Goal: Use online tool/utility: Utilize a website feature to perform a specific function

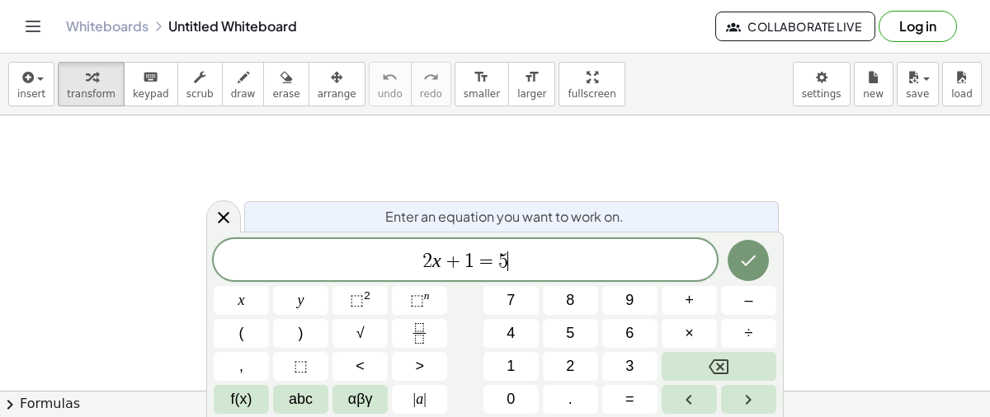
click at [537, 266] on span "2 x + 1 = 5 ​" at bounding box center [465, 261] width 503 height 23
click at [143, 85] on icon "keyboard" at bounding box center [151, 78] width 16 height 20
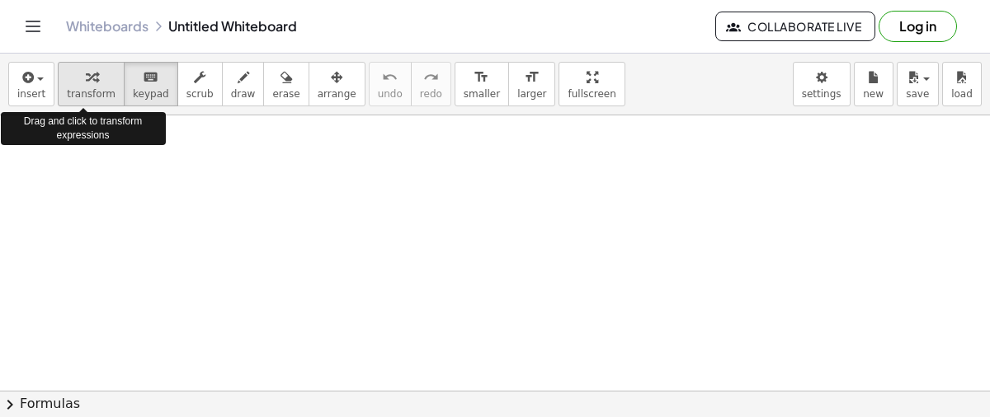
click at [87, 82] on icon "button" at bounding box center [92, 78] width 12 height 20
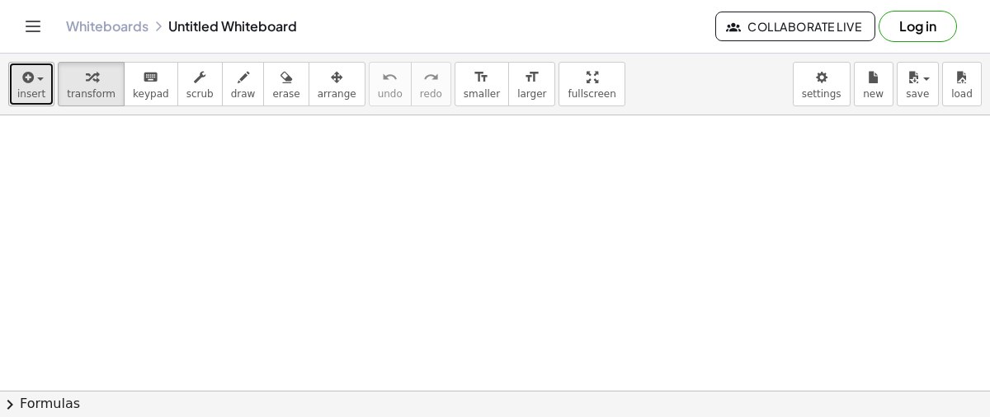
click at [37, 78] on span "button" at bounding box center [40, 79] width 7 height 3
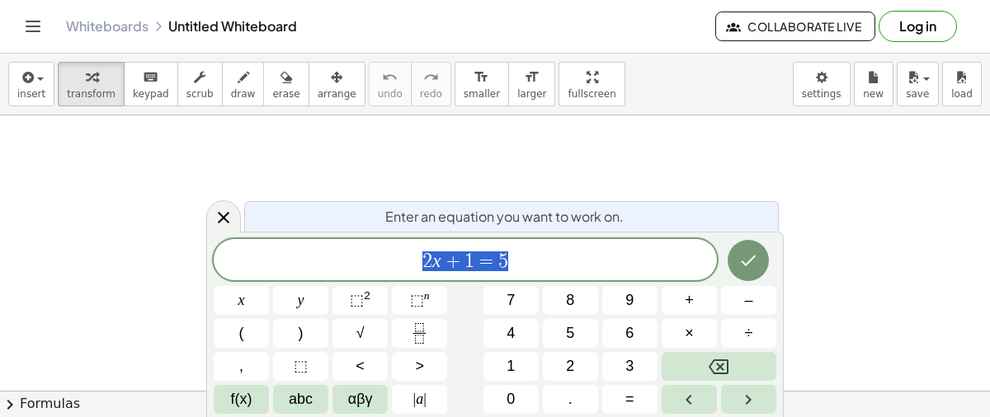
click at [549, 265] on span "2 x + 1 = 5" at bounding box center [465, 261] width 503 height 23
click at [573, 329] on span "5" at bounding box center [570, 333] width 8 height 22
click at [626, 401] on span "=" at bounding box center [629, 399] width 9 height 22
click at [754, 257] on icon "Done" at bounding box center [748, 261] width 15 height 11
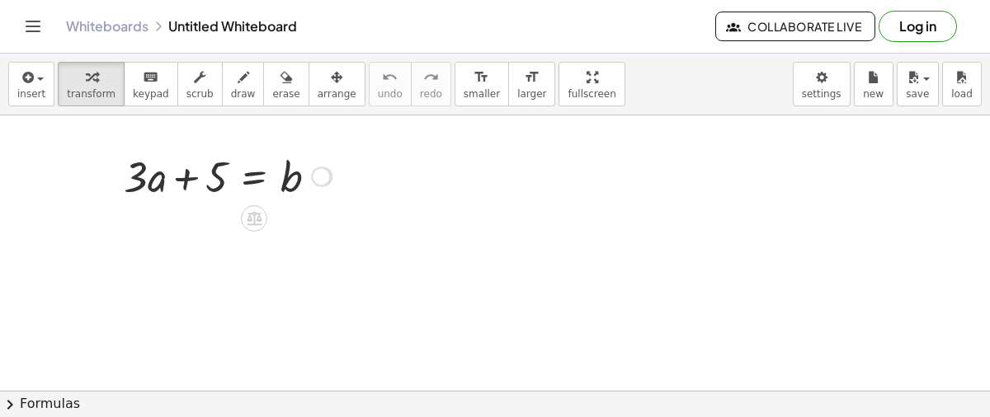
drag, startPoint x: 321, startPoint y: 177, endPoint x: 312, endPoint y: 177, distance: 9.1
click at [254, 177] on div "+ · 3 · a + 5 = b" at bounding box center [254, 177] width 0 height 0
drag, startPoint x: 217, startPoint y: 162, endPoint x: 350, endPoint y: 158, distance: 132.9
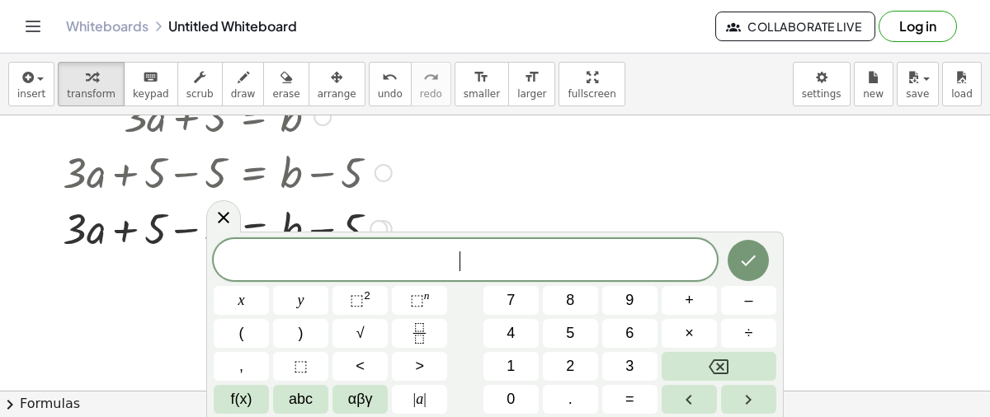
scroll to position [62, 0]
click at [219, 227] on icon at bounding box center [224, 218] width 20 height 20
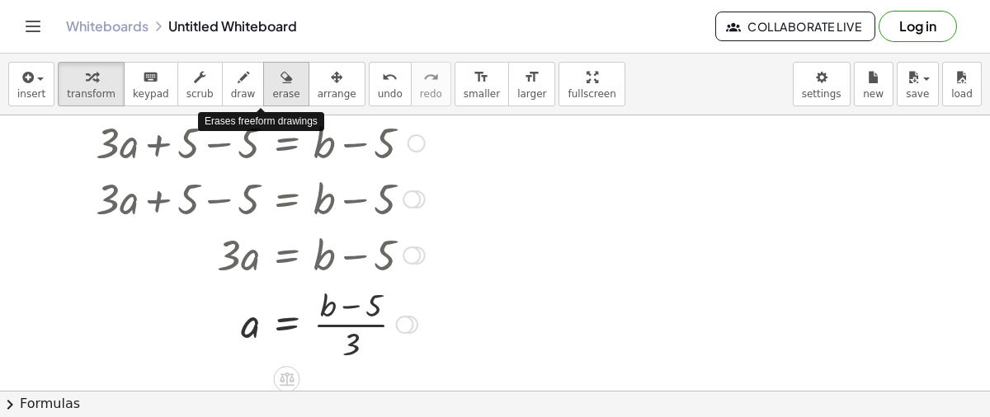
click at [280, 75] on icon "button" at bounding box center [286, 78] width 12 height 20
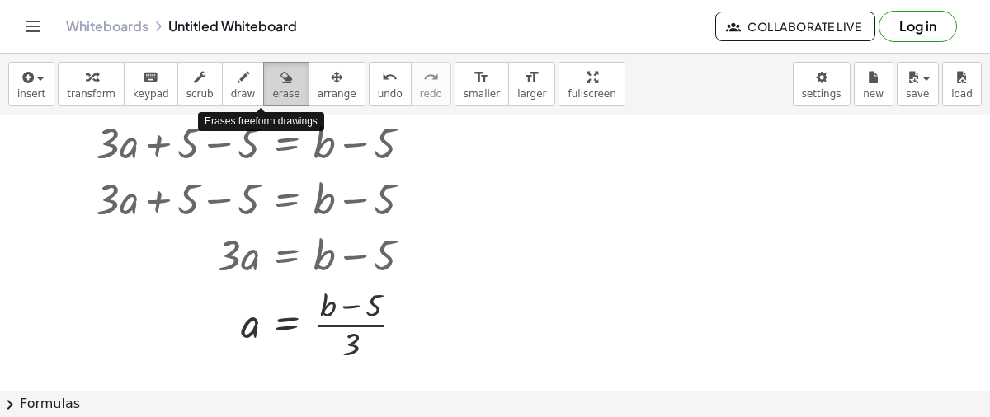
click at [280, 75] on icon "button" at bounding box center [286, 78] width 12 height 20
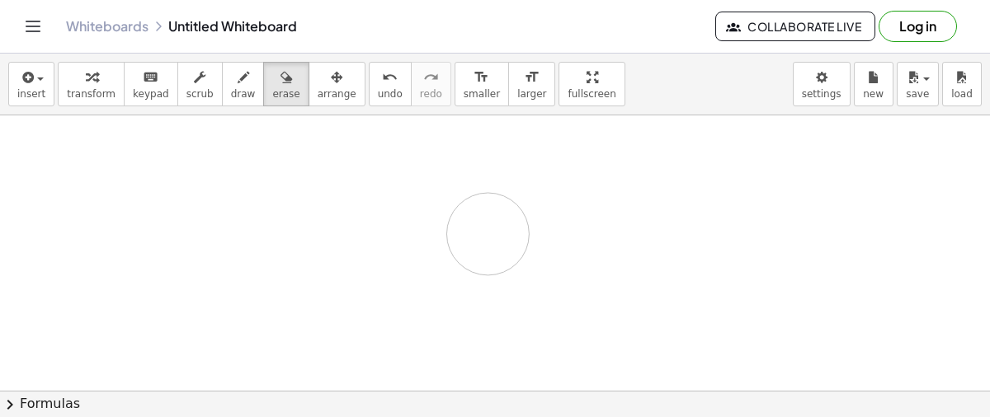
drag, startPoint x: 244, startPoint y: 315, endPoint x: 484, endPoint y: 232, distance: 254.1
click at [484, 232] on div at bounding box center [495, 384] width 990 height 661
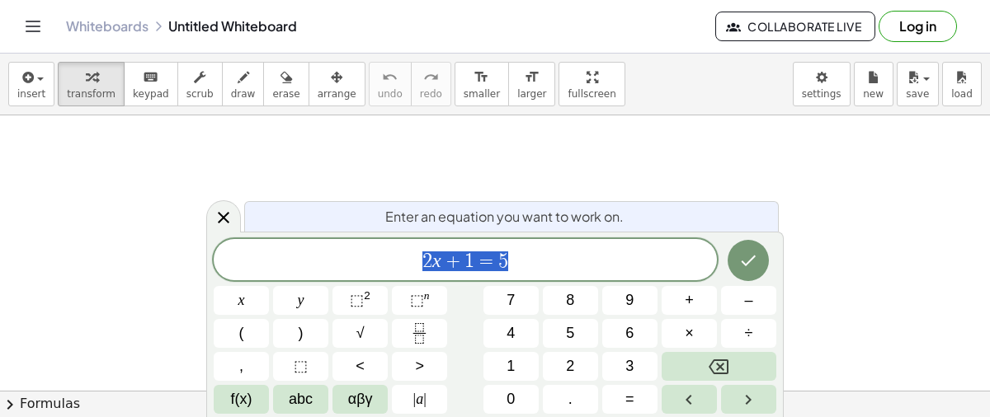
click at [584, 266] on span "2 x + 1 = 5" at bounding box center [465, 261] width 503 height 23
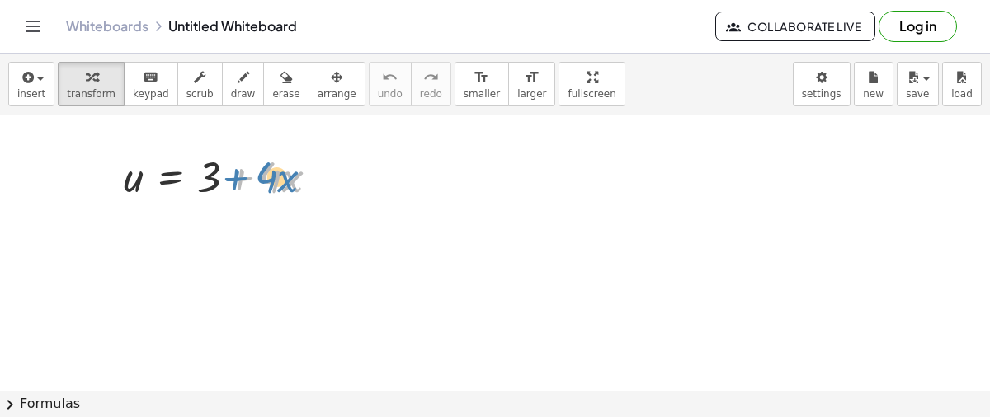
click at [239, 181] on div at bounding box center [227, 176] width 224 height 56
drag, startPoint x: 213, startPoint y: 177, endPoint x: 117, endPoint y: 179, distance: 95.7
click at [117, 179] on div "+ 3 u = + 3 + · 4 · x" at bounding box center [221, 176] width 245 height 64
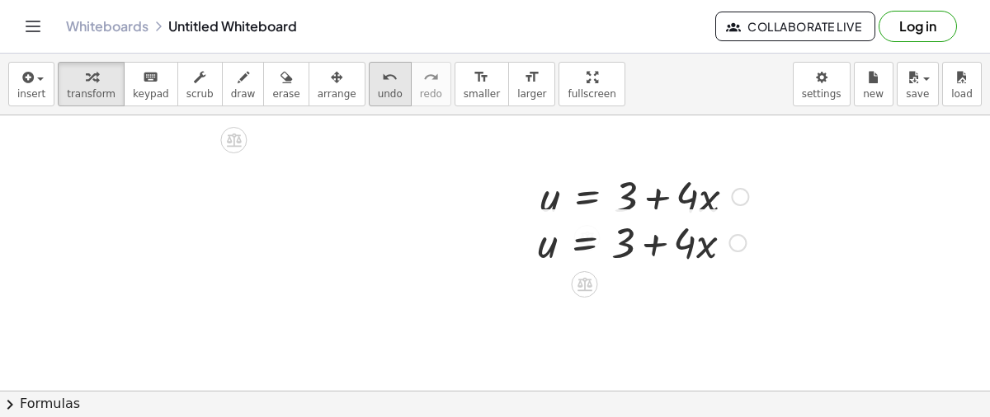
click at [378, 88] on span "undo" at bounding box center [390, 94] width 25 height 12
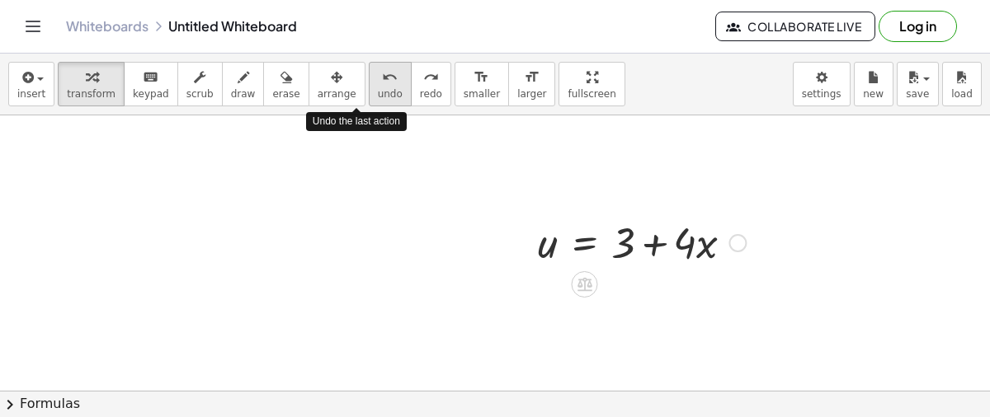
click at [378, 88] on span "undo" at bounding box center [390, 94] width 25 height 12
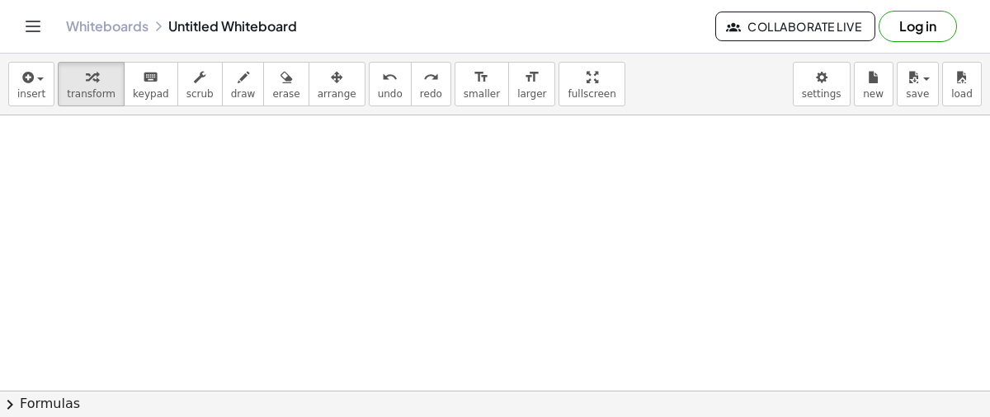
click at [68, 134] on div at bounding box center [495, 311] width 990 height 661
click at [118, 174] on div at bounding box center [197, 167] width 224 height 56
drag, startPoint x: 178, startPoint y: 169, endPoint x: 92, endPoint y: 175, distance: 86.0
click at [92, 175] on div "+ 3 u = + 3 + · 4 · x" at bounding box center [190, 167] width 245 height 64
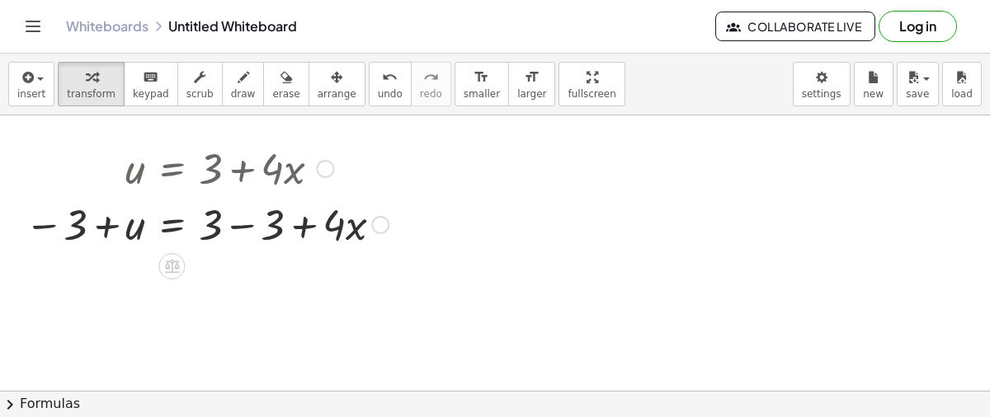
click at [241, 225] on div at bounding box center [206, 223] width 380 height 56
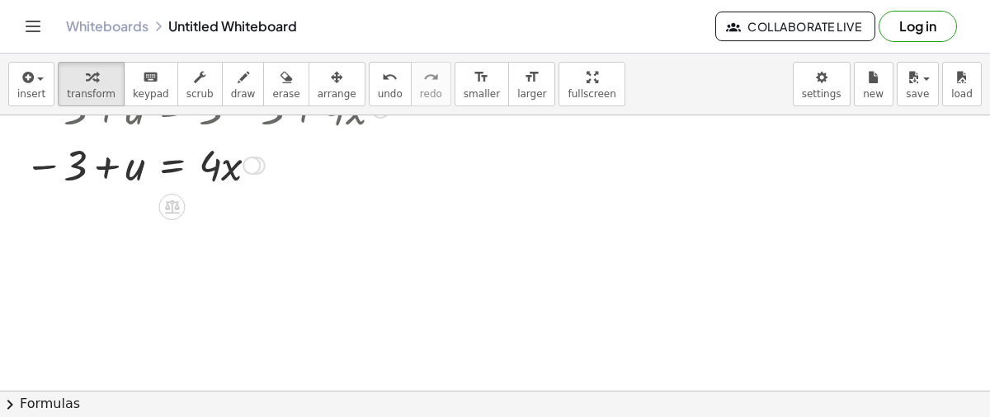
scroll to position [254, 0]
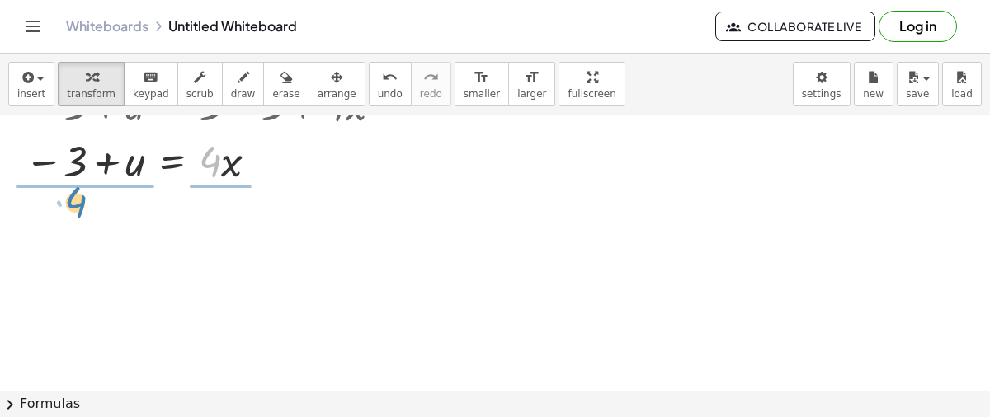
drag, startPoint x: 205, startPoint y: 160, endPoint x: 71, endPoint y: 201, distance: 139.8
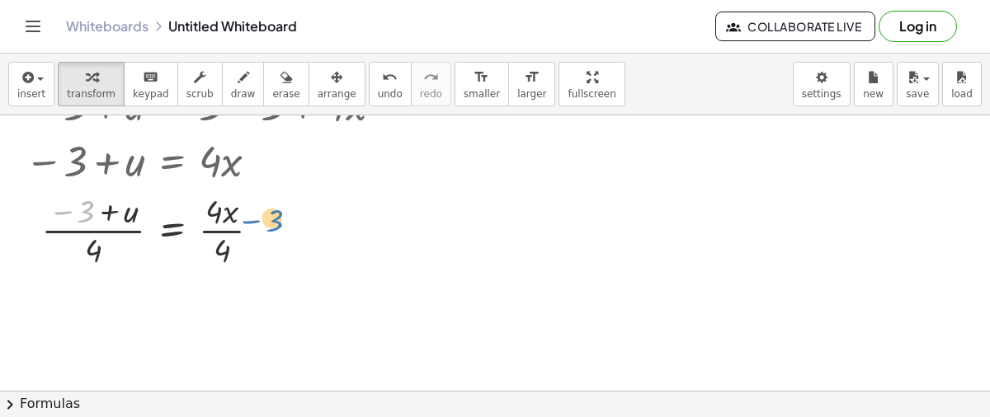
drag, startPoint x: 87, startPoint y: 217, endPoint x: 284, endPoint y: 235, distance: 197.1
click at [284, 235] on div at bounding box center [206, 229] width 380 height 82
click at [87, 213] on div at bounding box center [206, 229] width 380 height 82
drag, startPoint x: 86, startPoint y: 213, endPoint x: 215, endPoint y: 228, distance: 130.4
click at [215, 228] on div at bounding box center [206, 229] width 380 height 82
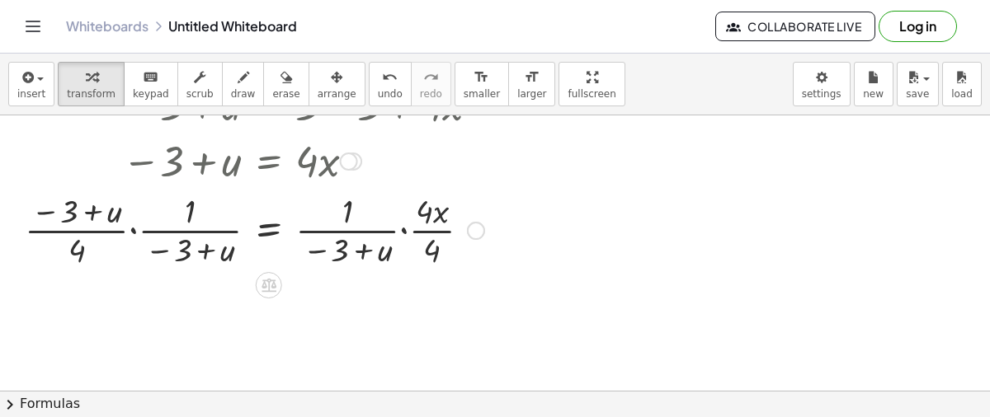
click at [374, 246] on div at bounding box center [255, 229] width 478 height 82
click at [205, 235] on div at bounding box center [255, 229] width 478 height 82
click at [118, 221] on div at bounding box center [255, 229] width 478 height 82
click at [382, 80] on icon "undo" at bounding box center [390, 78] width 16 height 20
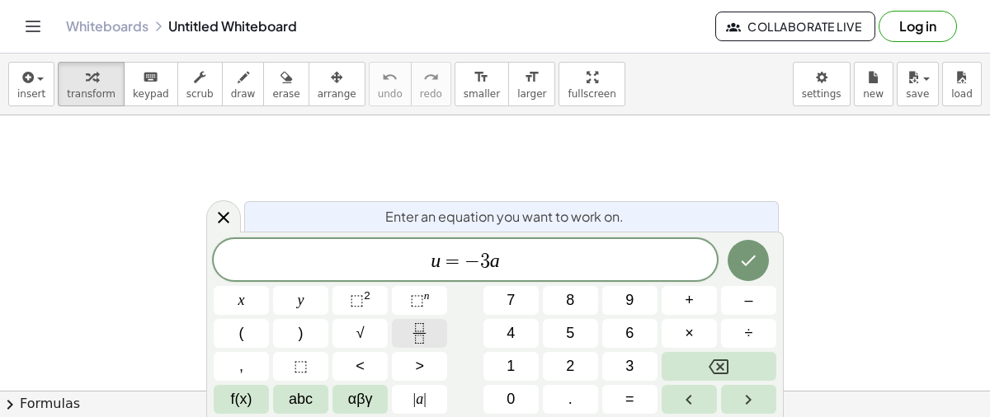
click at [420, 328] on icon "Fraction" at bounding box center [419, 333] width 21 height 21
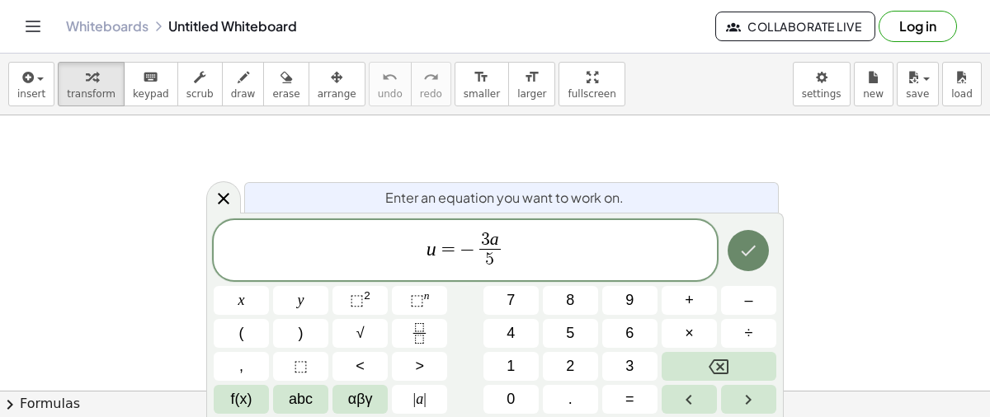
click at [746, 238] on button "Done" at bounding box center [747, 250] width 41 height 41
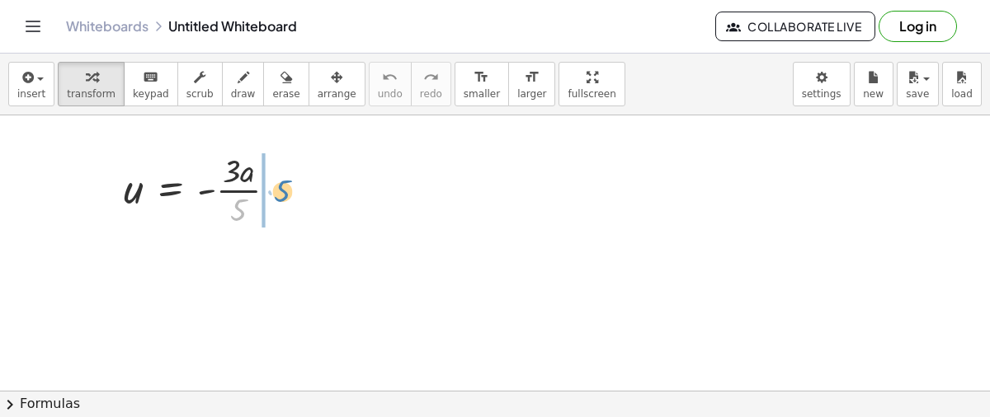
drag, startPoint x: 239, startPoint y: 205, endPoint x: 285, endPoint y: 186, distance: 49.5
click at [285, 186] on div at bounding box center [206, 189] width 183 height 82
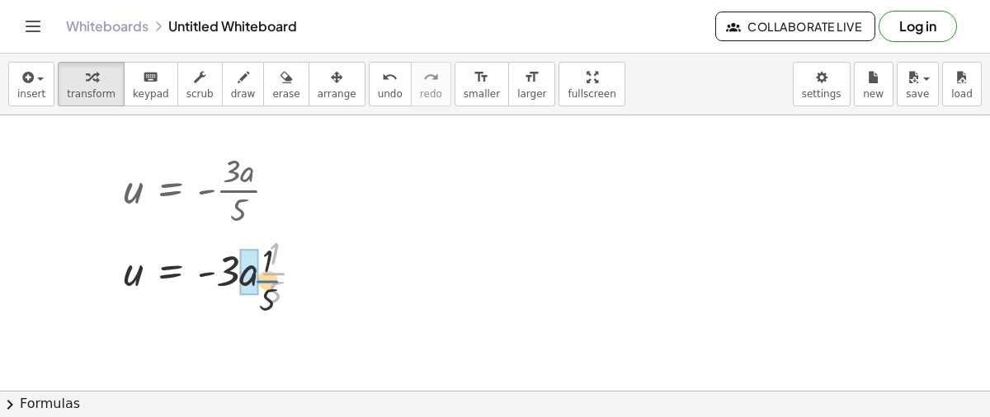
drag, startPoint x: 275, startPoint y: 276, endPoint x: 255, endPoint y: 297, distance: 28.6
click at [255, 297] on div at bounding box center [220, 271] width 210 height 82
drag, startPoint x: 264, startPoint y: 280, endPoint x: 116, endPoint y: 290, distance: 147.9
click at [116, 290] on div "u = - · 3 · a · 5 u = · - 3 · a · · 1 · 5 u = · - 3 · · a · 1 · 5 · · a · 5 u =…" at bounding box center [210, 230] width 222 height 173
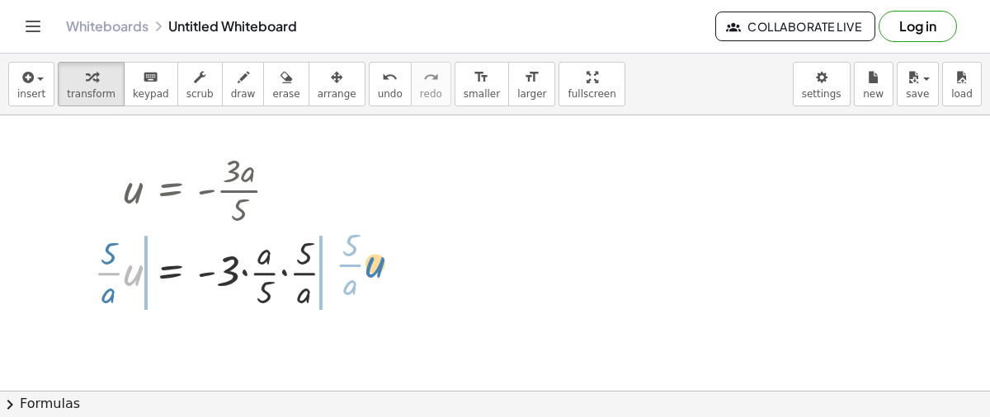
drag, startPoint x: 134, startPoint y: 271, endPoint x: 374, endPoint y: 262, distance: 240.2
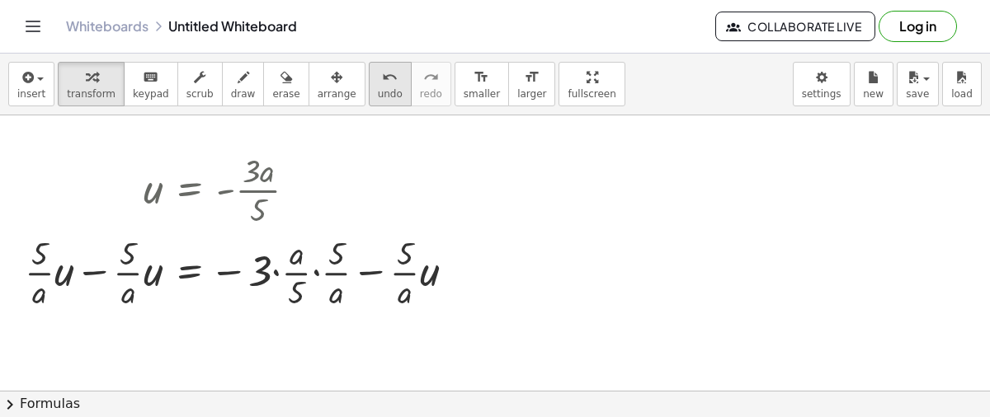
click at [378, 88] on span "undo" at bounding box center [390, 94] width 25 height 12
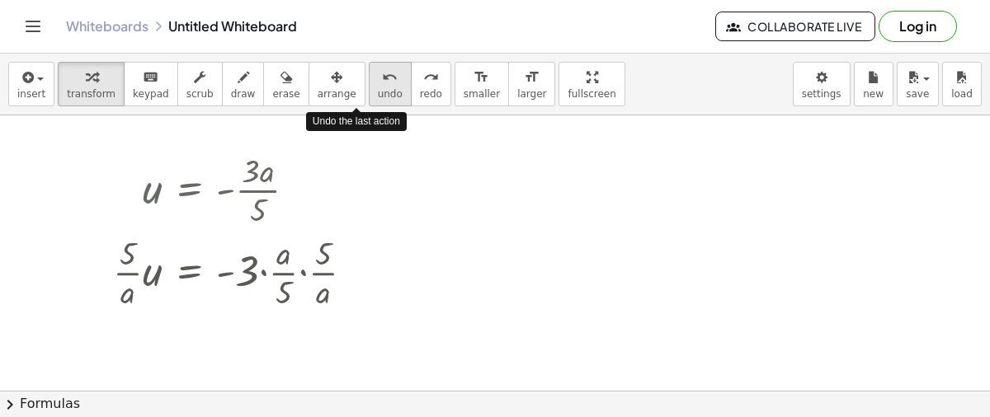
click at [378, 88] on span "undo" at bounding box center [390, 94] width 25 height 12
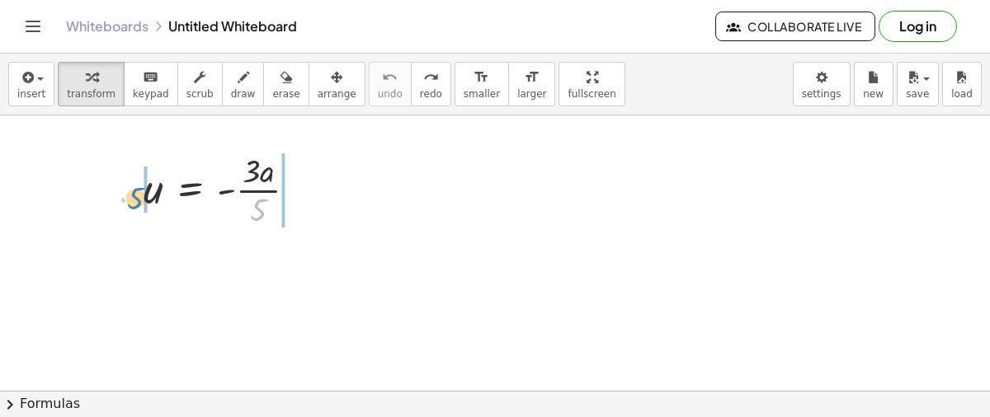
drag, startPoint x: 257, startPoint y: 205, endPoint x: 131, endPoint y: 193, distance: 126.7
click at [131, 193] on div "· 5 u = - · 3 · a · 5" at bounding box center [221, 189] width 204 height 91
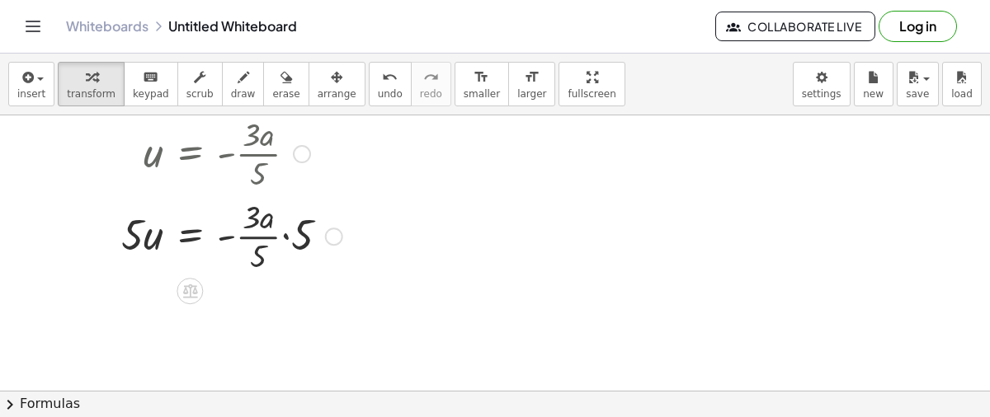
scroll to position [59, 0]
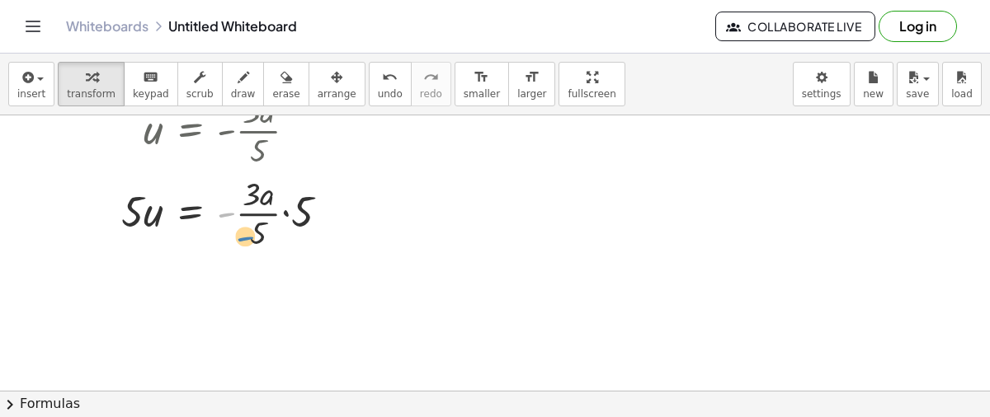
drag, startPoint x: 229, startPoint y: 211, endPoint x: 248, endPoint y: 233, distance: 29.3
click at [248, 233] on div at bounding box center [232, 212] width 238 height 82
drag, startPoint x: 261, startPoint y: 202, endPoint x: 312, endPoint y: 226, distance: 55.7
click at [312, 226] on div at bounding box center [232, 212] width 238 height 82
click at [369, 93] on button "undo undo" at bounding box center [390, 84] width 43 height 45
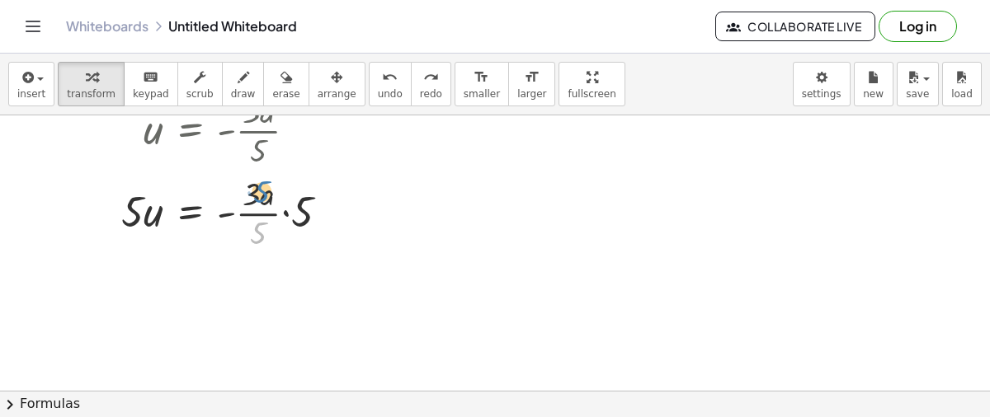
drag, startPoint x: 261, startPoint y: 224, endPoint x: 265, endPoint y: 183, distance: 41.4
click at [265, 183] on div at bounding box center [232, 212] width 238 height 82
click at [287, 217] on div at bounding box center [232, 212] width 238 height 82
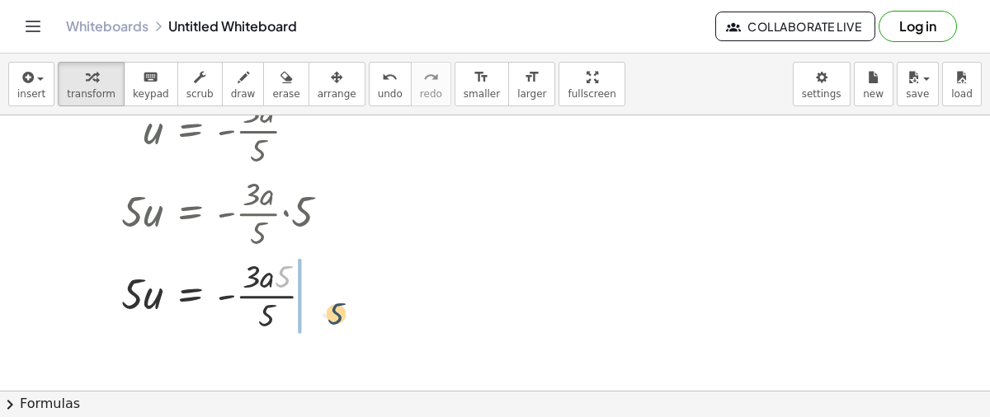
drag, startPoint x: 287, startPoint y: 272, endPoint x: 340, endPoint y: 308, distance: 64.1
click at [340, 308] on div at bounding box center [232, 294] width 238 height 82
drag, startPoint x: 247, startPoint y: 283, endPoint x: 327, endPoint y: 302, distance: 82.2
click at [327, 302] on div at bounding box center [232, 294] width 238 height 82
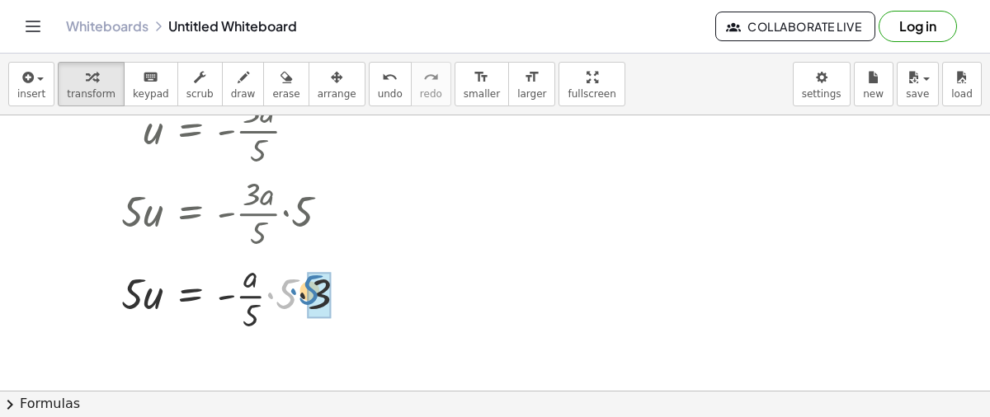
drag, startPoint x: 285, startPoint y: 302, endPoint x: 304, endPoint y: 299, distance: 19.3
click at [304, 299] on div at bounding box center [240, 294] width 255 height 82
drag, startPoint x: 134, startPoint y: 303, endPoint x: 111, endPoint y: 320, distance: 28.9
click at [111, 320] on div "u = - · 3 · a · 5 · 5 · u = · - · 3 · a · 5 · 5 · 5 · u = - · 3 · a · 5 · 5 · 5…" at bounding box center [226, 212] width 258 height 256
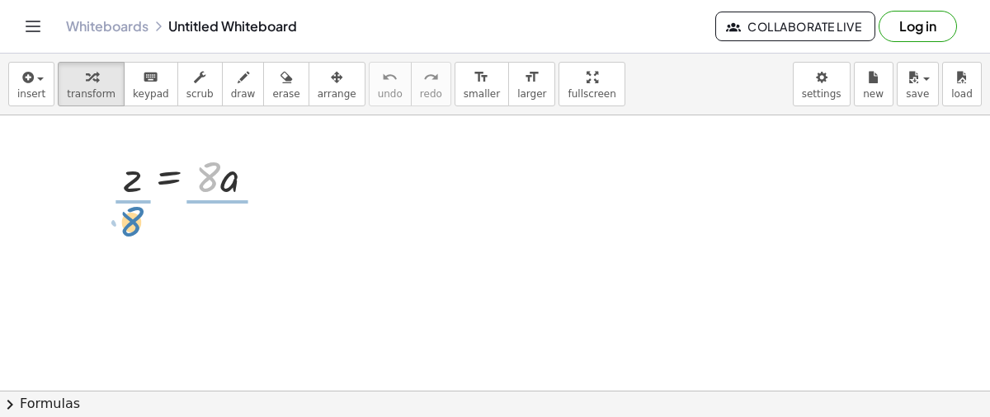
drag, startPoint x: 209, startPoint y: 181, endPoint x: 133, endPoint y: 222, distance: 86.7
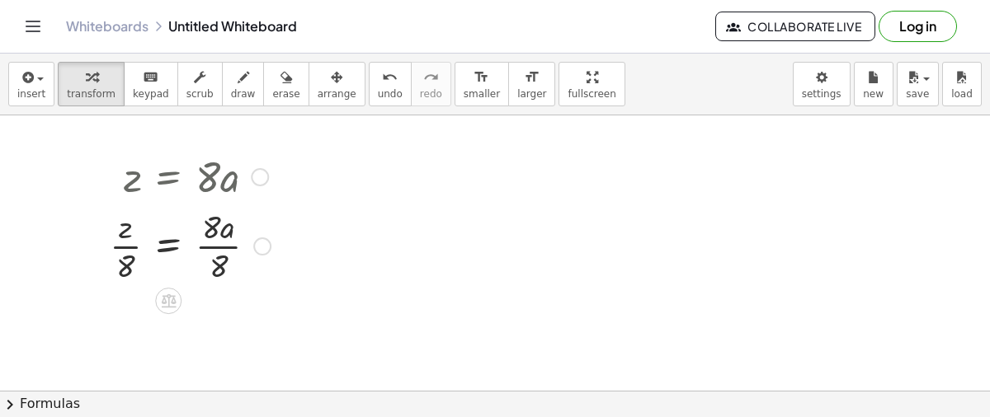
click at [212, 248] on div at bounding box center [189, 245] width 177 height 82
click at [121, 336] on div at bounding box center [189, 327] width 177 height 82
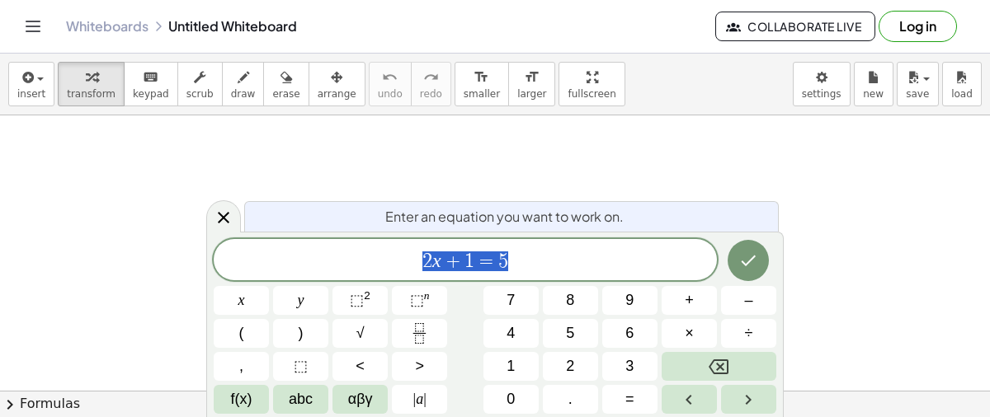
click at [580, 269] on span "2 x + 1 = 5" at bounding box center [465, 261] width 503 height 23
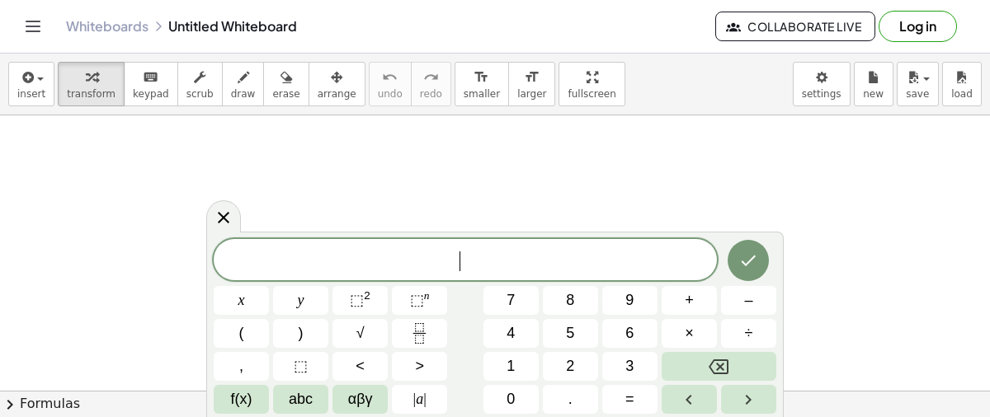
click at [325, 310] on button "y" at bounding box center [300, 300] width 55 height 29
